Goal: Information Seeking & Learning: Understand process/instructions

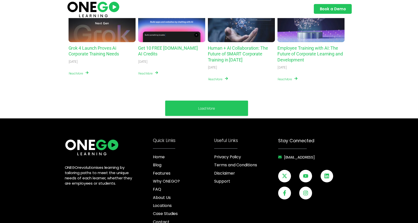
scroll to position [1904, 0]
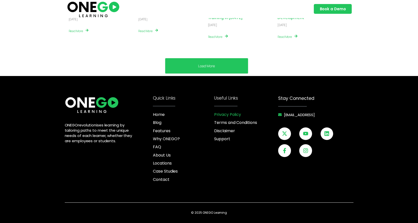
click at [226, 115] on span "Privacy Policy" at bounding box center [227, 115] width 27 height 6
click at [232, 121] on span "Terms and Conditions" at bounding box center [235, 123] width 43 height 6
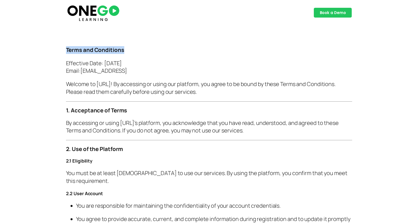
drag, startPoint x: 66, startPoint y: 48, endPoint x: 153, endPoint y: 50, distance: 87.5
click at [153, 50] on p "Terms and Conditions" at bounding box center [209, 50] width 286 height 8
copy strong "Terms and Conditions"
